Goal: Transaction & Acquisition: Purchase product/service

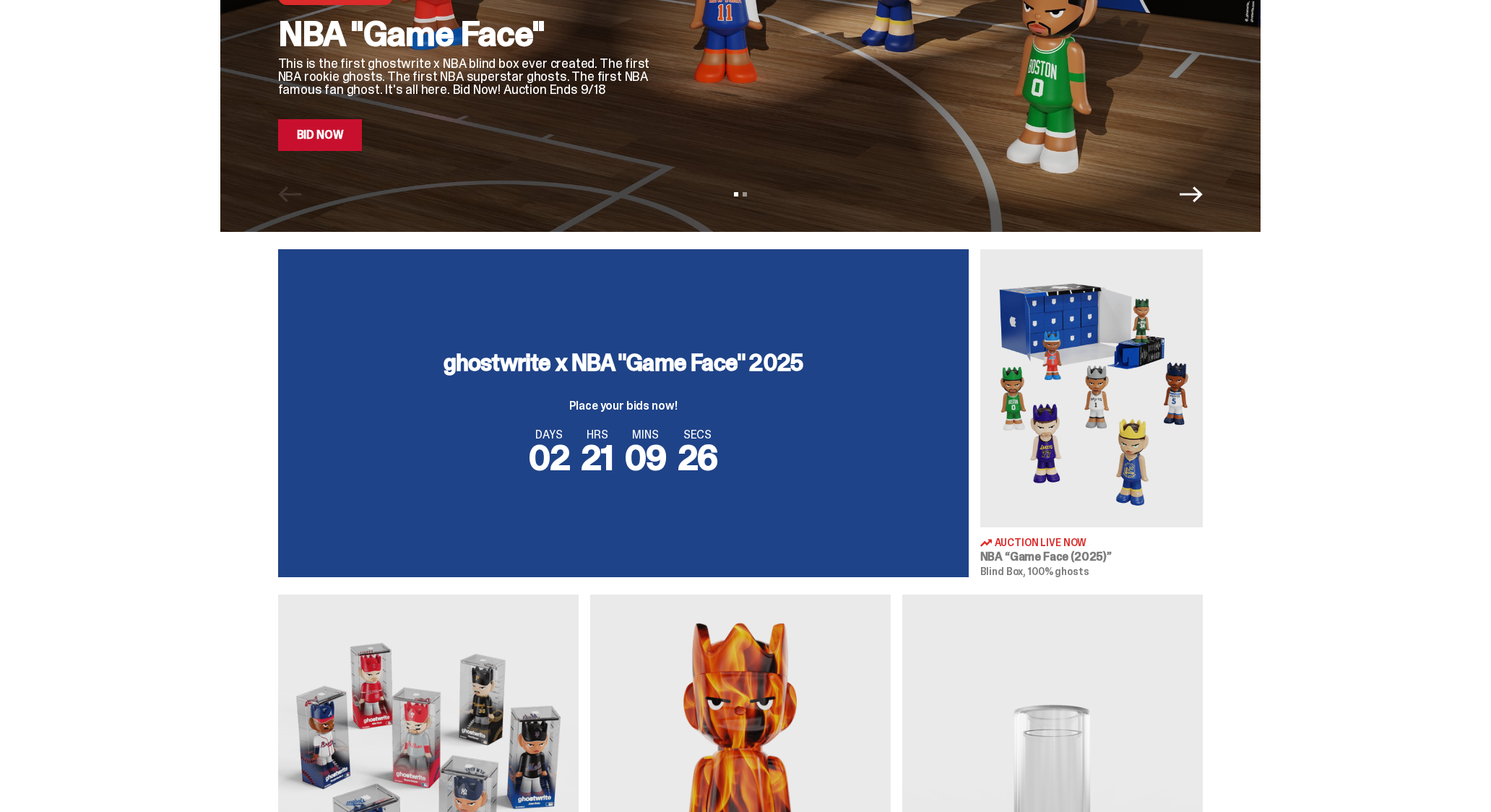
scroll to position [289, 0]
click at [639, 390] on div "ghostwrite x NBA "Game Face" 2025 Place your bids now!" at bounding box center [623, 381] width 360 height 61
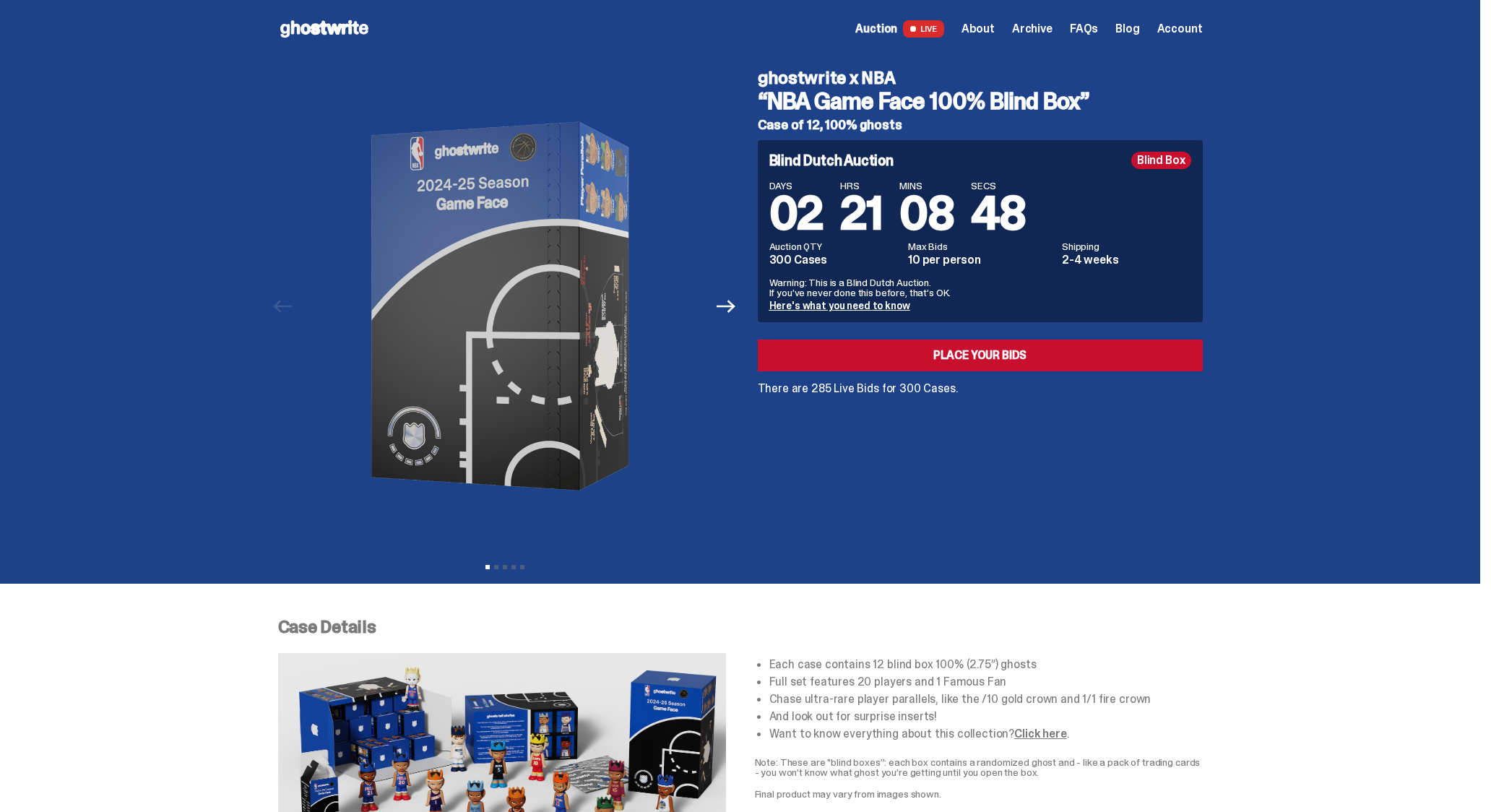
drag, startPoint x: 638, startPoint y: 415, endPoint x: 1304, endPoint y: -79, distance: 829.2
click at [997, 356] on link "Place your Bids" at bounding box center [981, 355] width 445 height 31
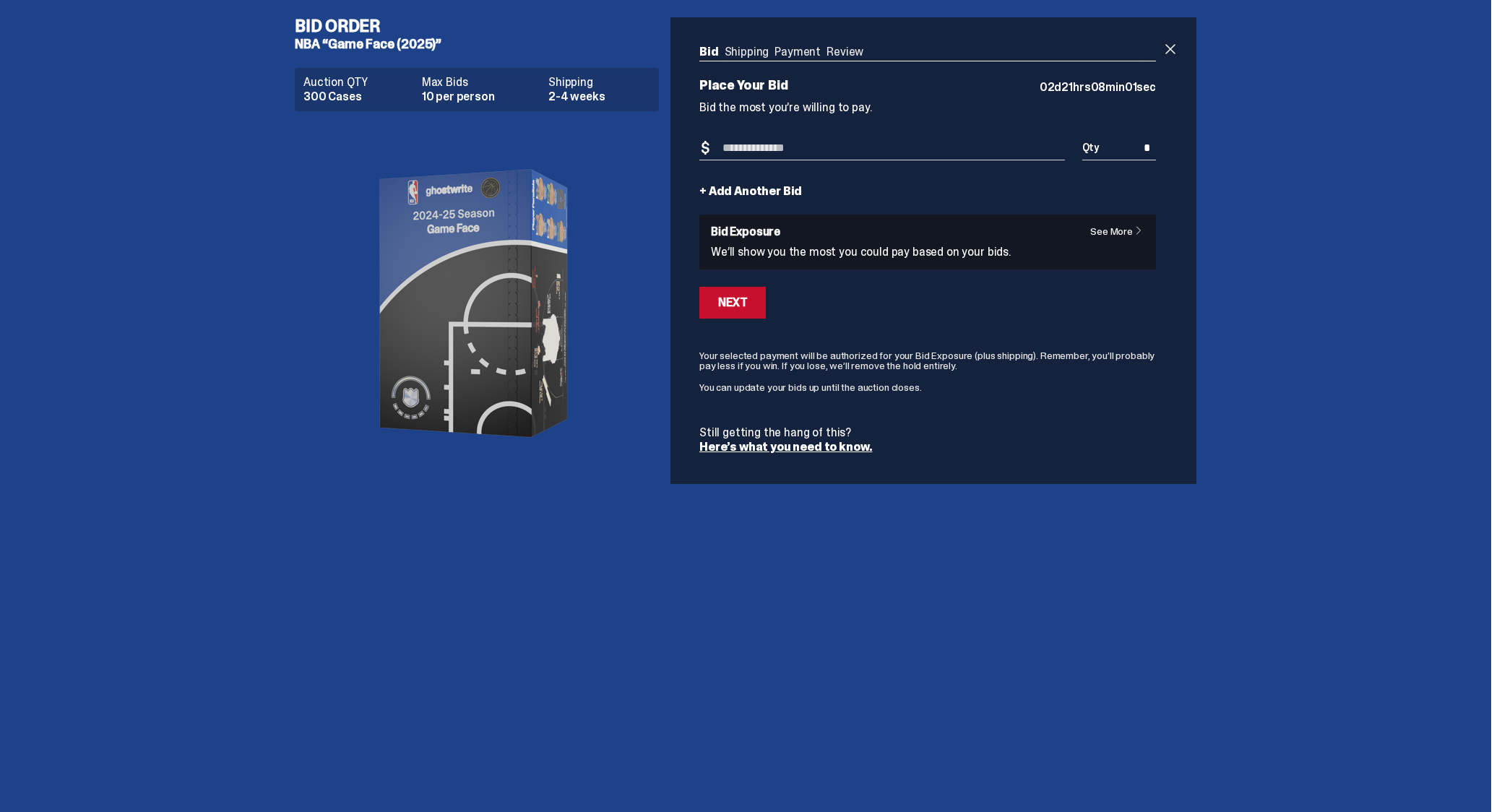
click at [742, 148] on input "Bid Amount" at bounding box center [882, 148] width 366 height 24
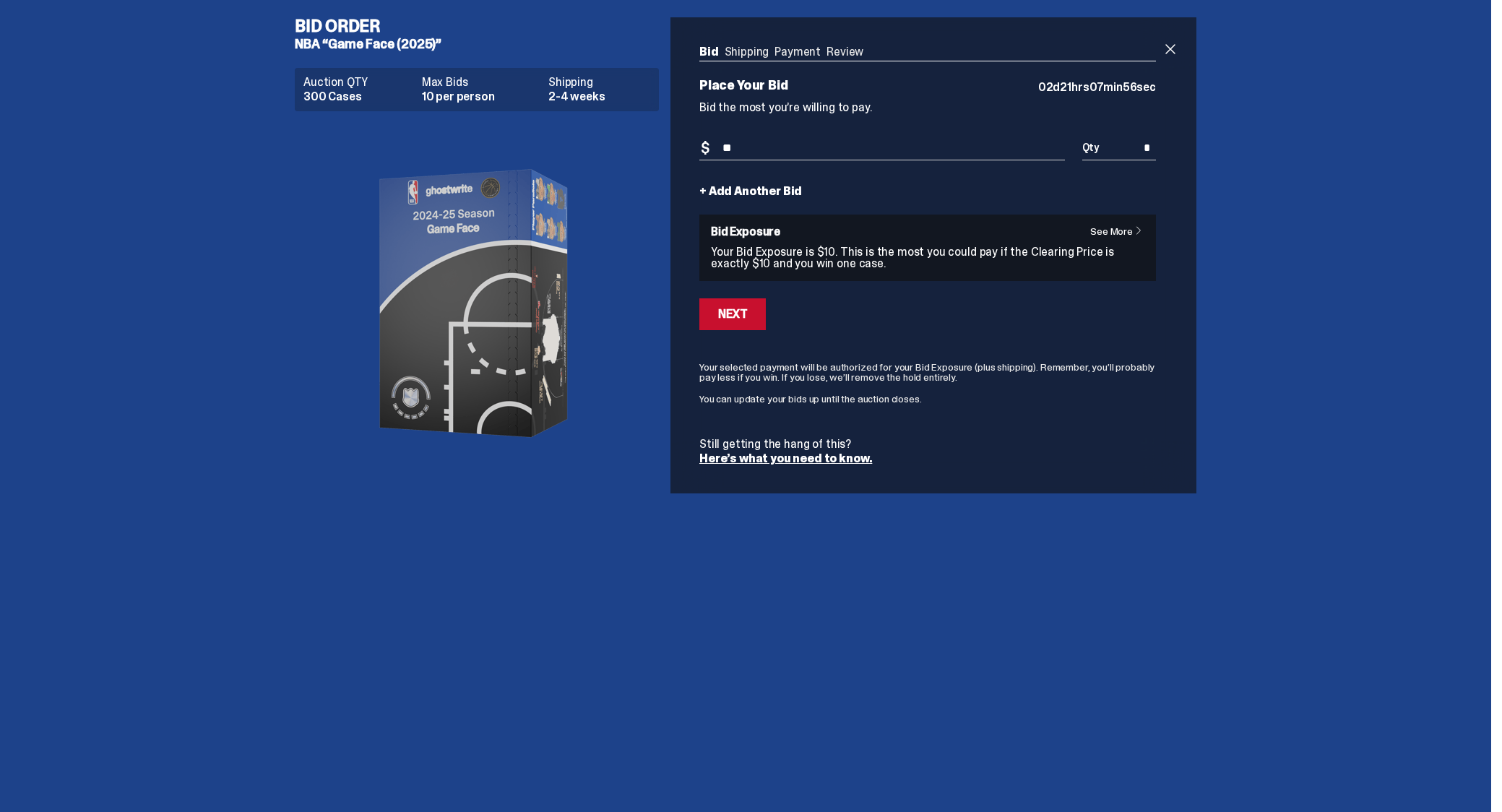
type input "**"
click at [1259, 211] on div "Bid Order NBA “Game Face (2025)” Auction QTY 300 Cases Max Bids 10 per person S…" at bounding box center [746, 255] width 1491 height 511
click at [796, 459] on link "Here’s what you need to know." at bounding box center [786, 458] width 173 height 15
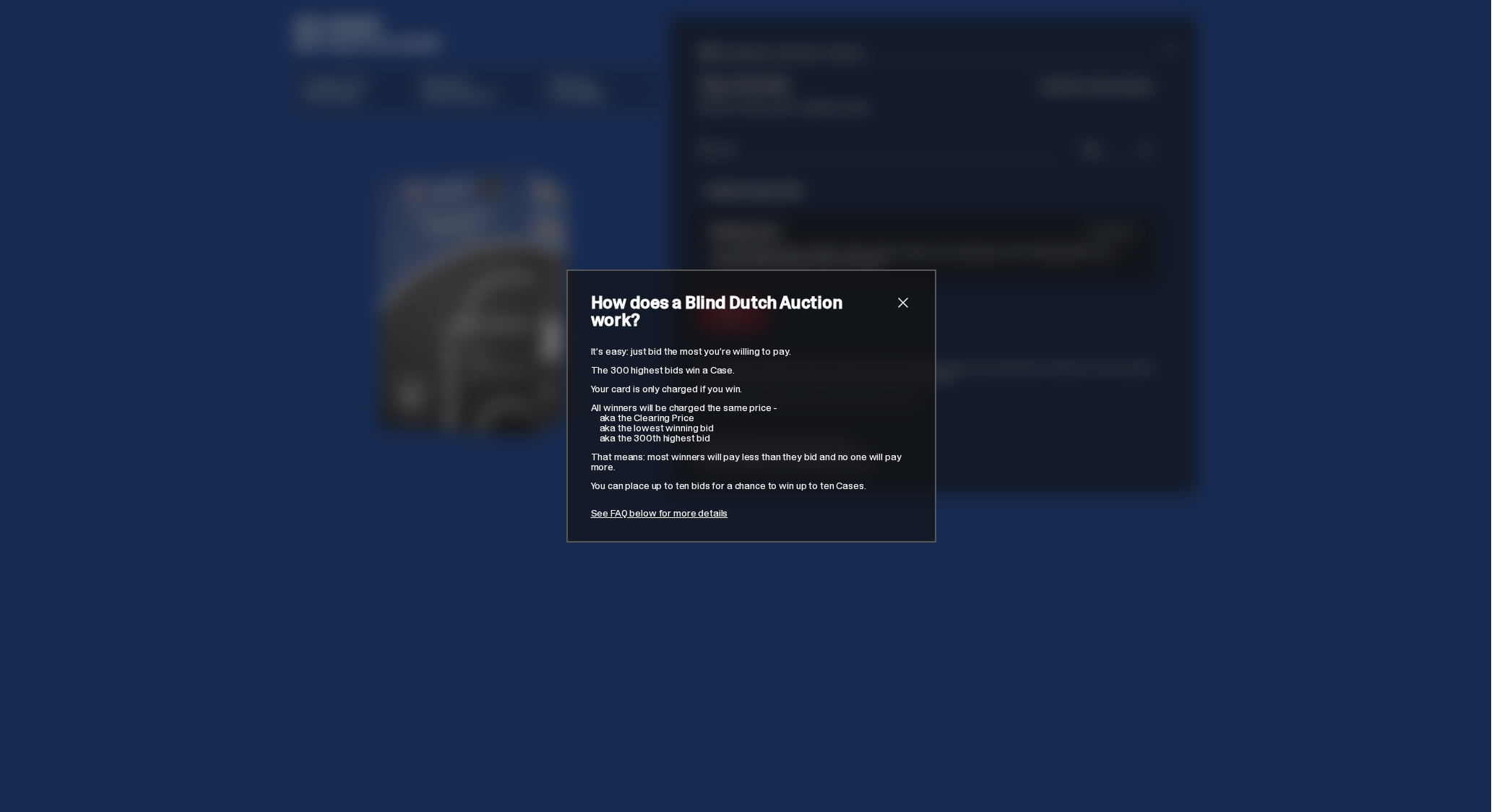
click at [898, 311] on span "close" at bounding box center [904, 303] width 18 height 18
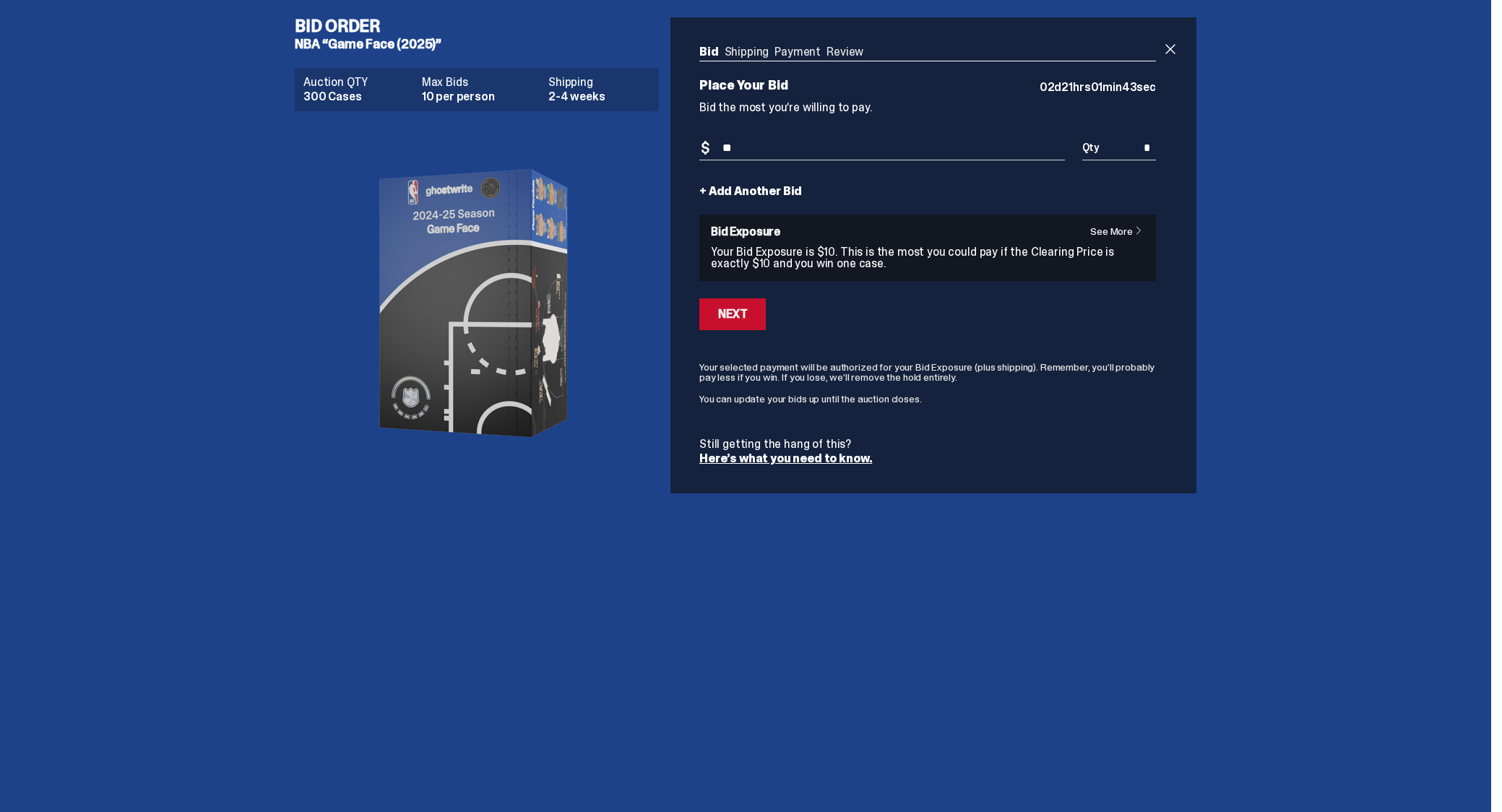
click at [751, 52] on ul "Bid Shipping Payment Review" at bounding box center [927, 53] width 456 height 15
click at [800, 48] on ul "Bid Shipping Payment Review" at bounding box center [927, 53] width 456 height 15
drag, startPoint x: 851, startPoint y: 50, endPoint x: 980, endPoint y: 7, distance: 136.0
click at [852, 50] on ul "Bid Shipping Payment Review" at bounding box center [927, 53] width 456 height 15
